Goal: Find specific page/section

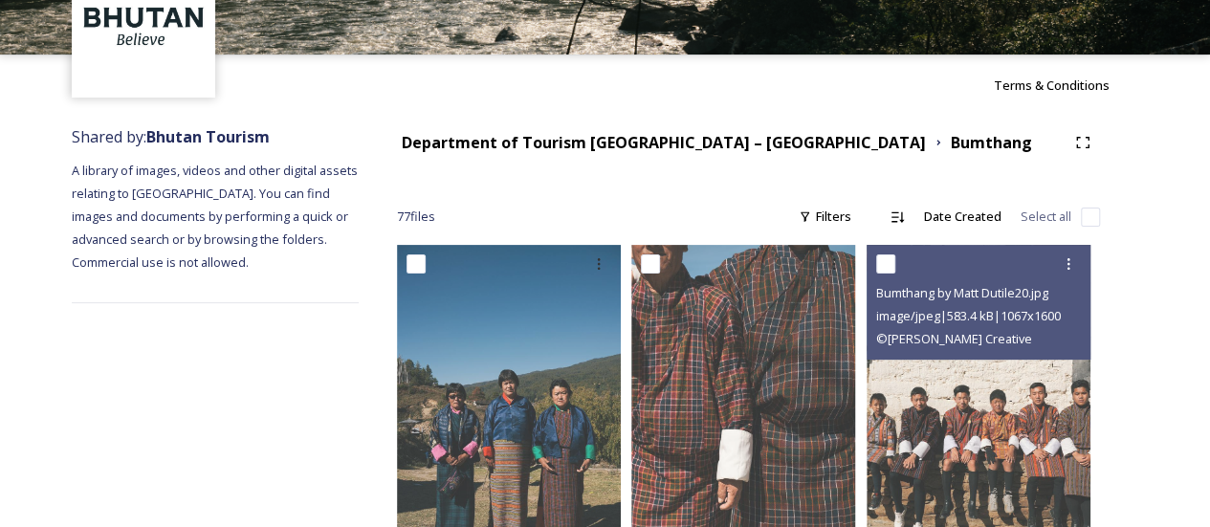
scroll to position [120, 0]
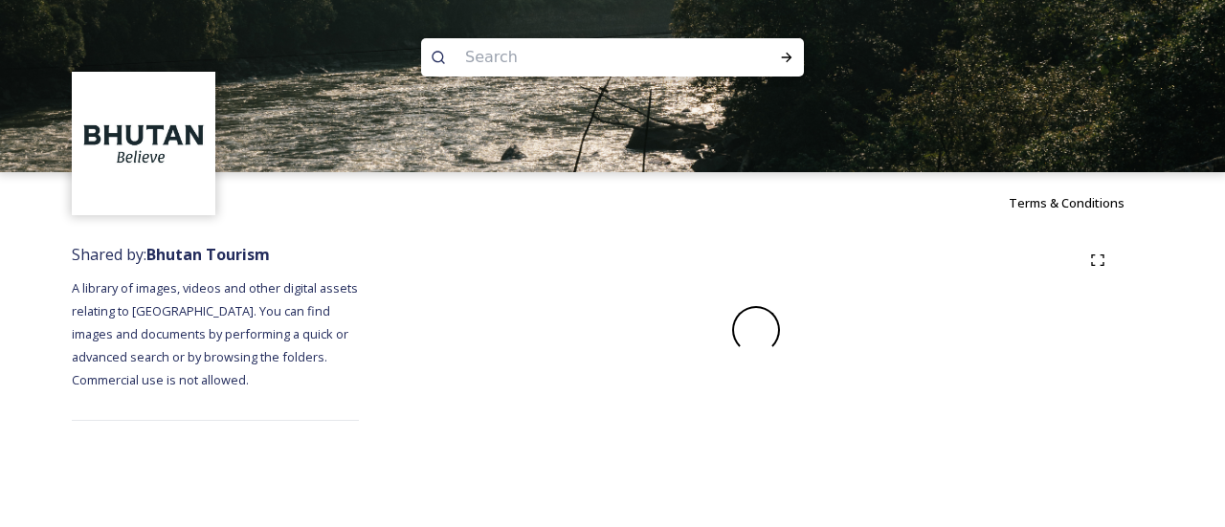
click at [522, 60] on input at bounding box center [586, 57] width 262 height 42
type input "SCHOOLS"
click at [792, 53] on icon at bounding box center [786, 57] width 15 height 15
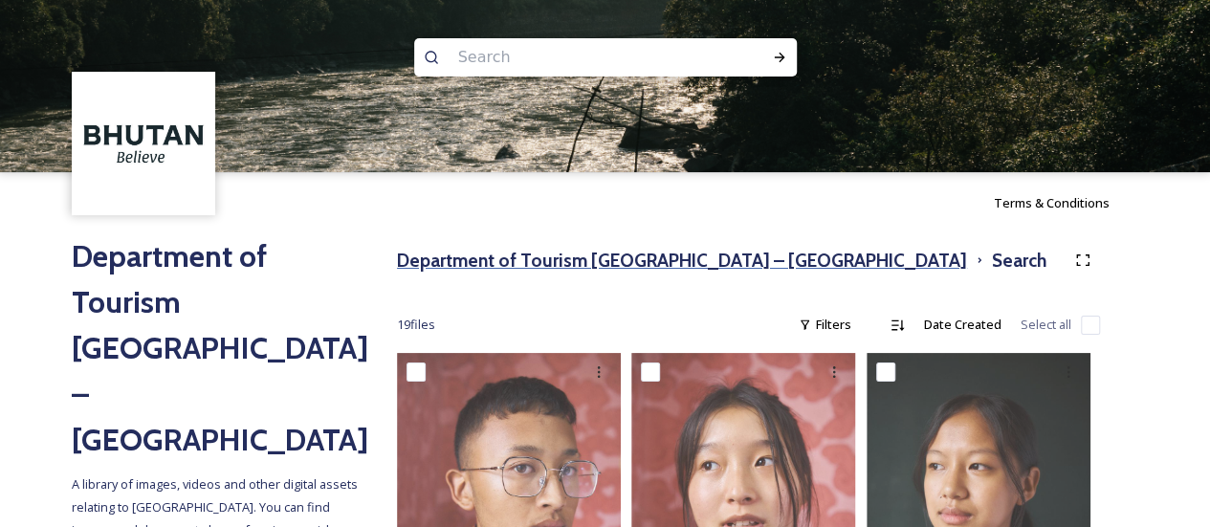
click at [621, 254] on h3 "Department of Tourism [GEOGRAPHIC_DATA] – [GEOGRAPHIC_DATA]" at bounding box center [682, 261] width 570 height 28
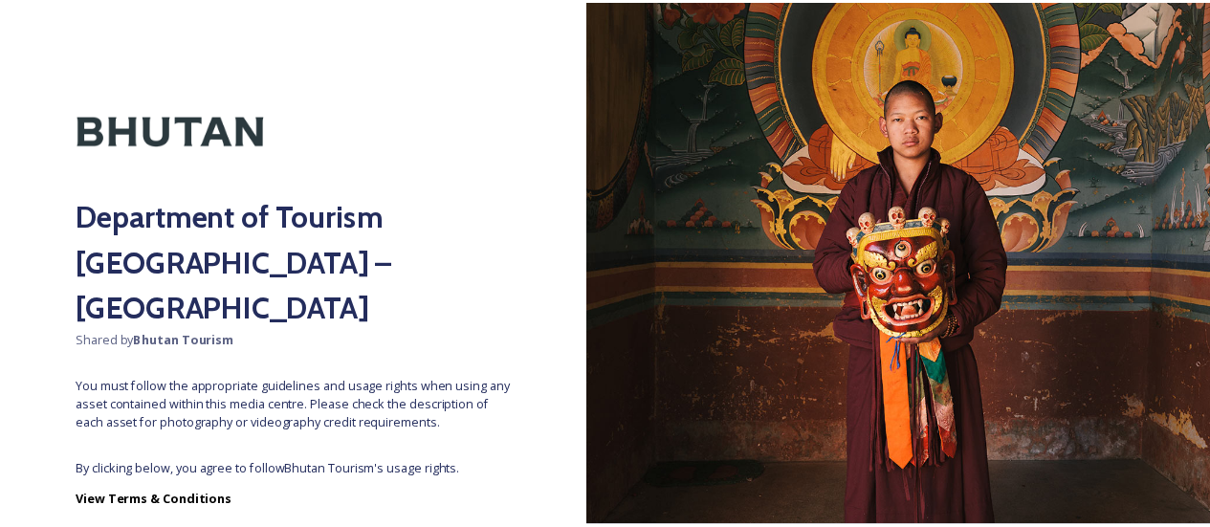
scroll to position [99, 0]
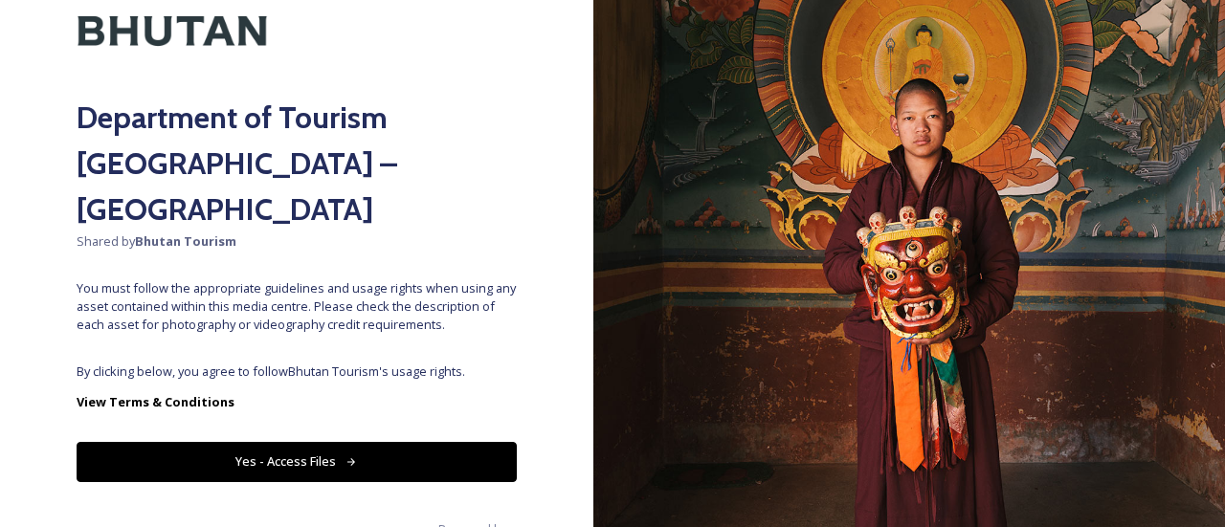
click at [353, 442] on button "Yes - Access Files" at bounding box center [297, 461] width 440 height 39
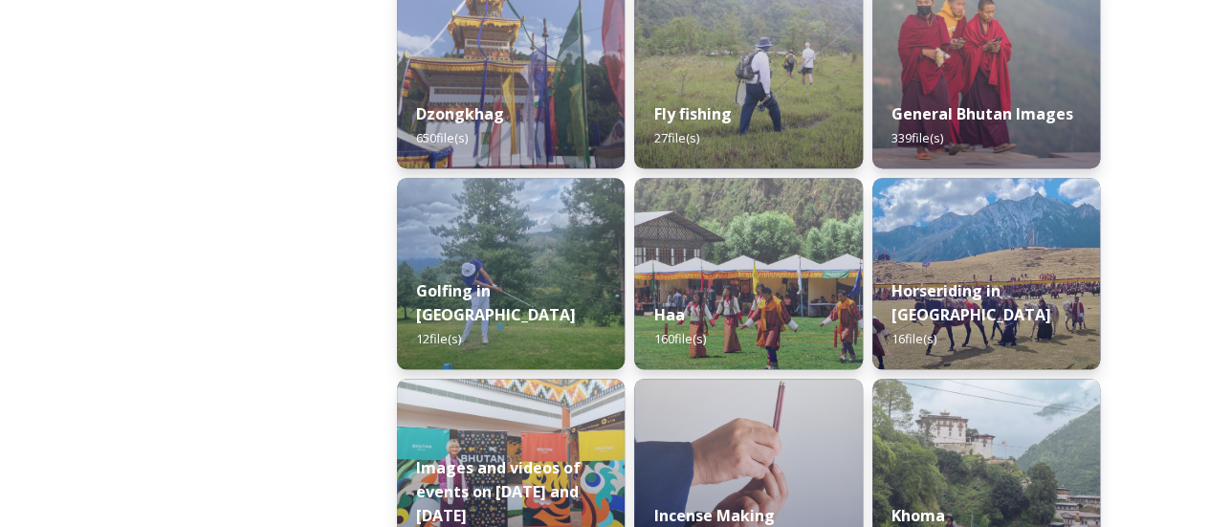
scroll to position [930, 0]
